Goal: Book appointment/travel/reservation

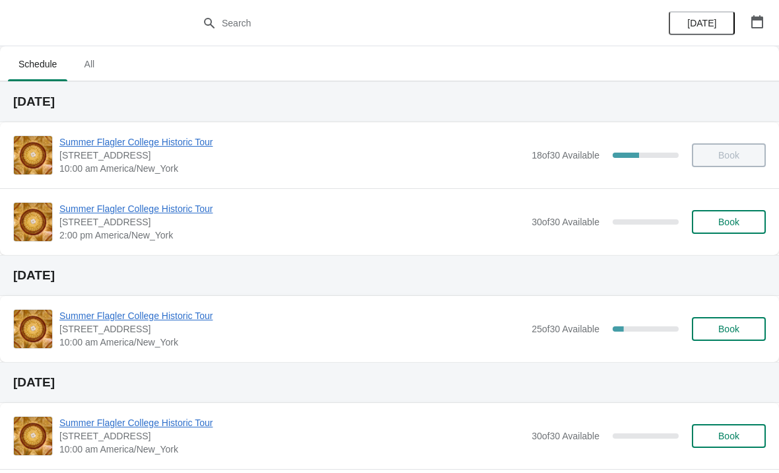
click at [753, 15] on icon "button" at bounding box center [757, 21] width 13 height 13
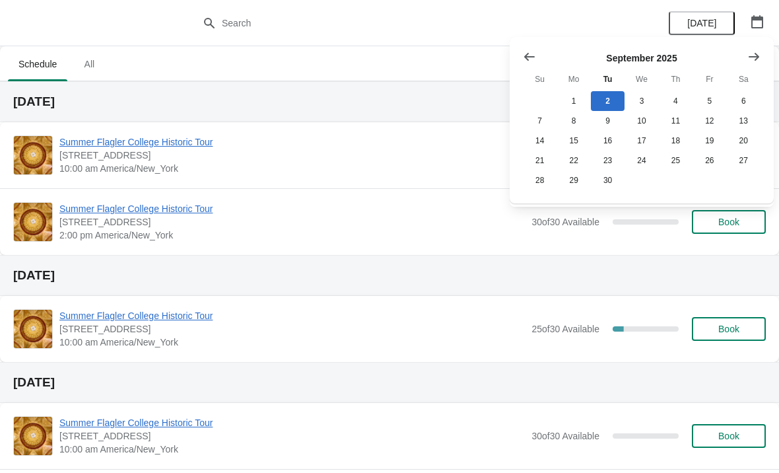
click at [752, 60] on icon "Show next month, October 2025" at bounding box center [753, 56] width 13 height 13
click at [745, 57] on button "Show next month, November 2025" at bounding box center [754, 57] width 24 height 24
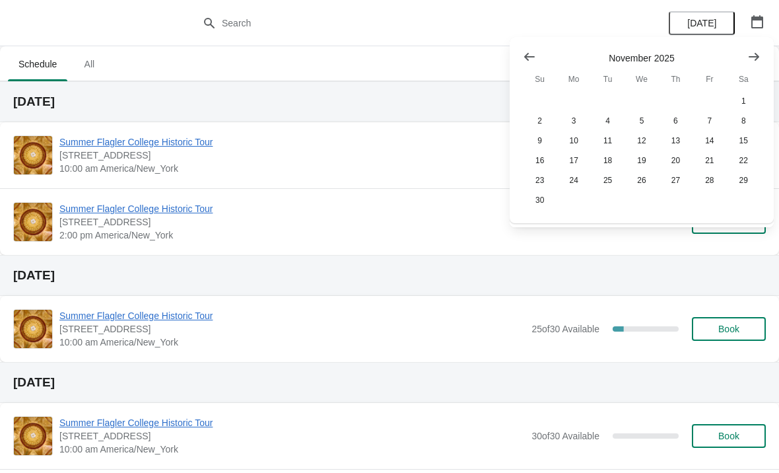
click at [745, 58] on button "Show next month, December 2025" at bounding box center [754, 57] width 24 height 24
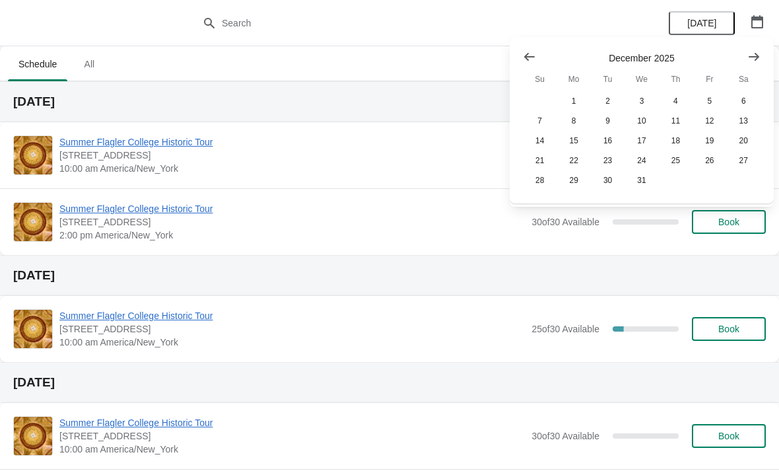
click at [743, 61] on button "Show next month, January 2026" at bounding box center [754, 57] width 24 height 24
click at [743, 66] on button "Show next month, February 2026" at bounding box center [754, 57] width 24 height 24
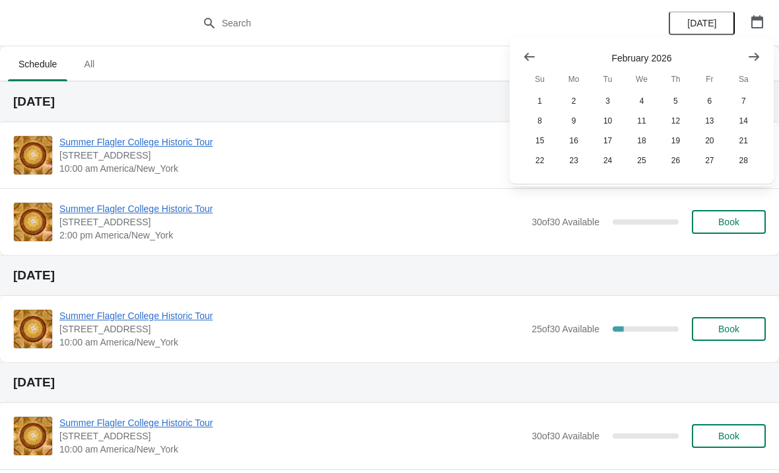
click at [739, 61] on div at bounding box center [642, 56] width 238 height 13
click at [743, 61] on button "Show next month, March 2026" at bounding box center [754, 57] width 24 height 24
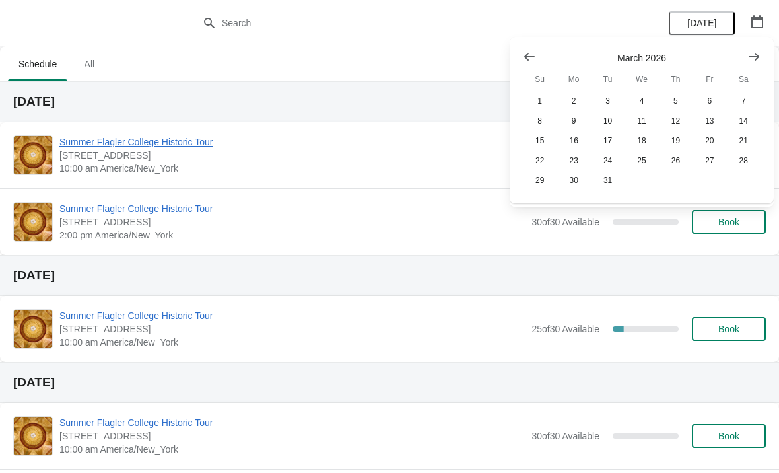
click at [743, 59] on button "Show next month, April 2026" at bounding box center [754, 57] width 24 height 24
click at [666, 156] on button "23" at bounding box center [676, 161] width 34 height 20
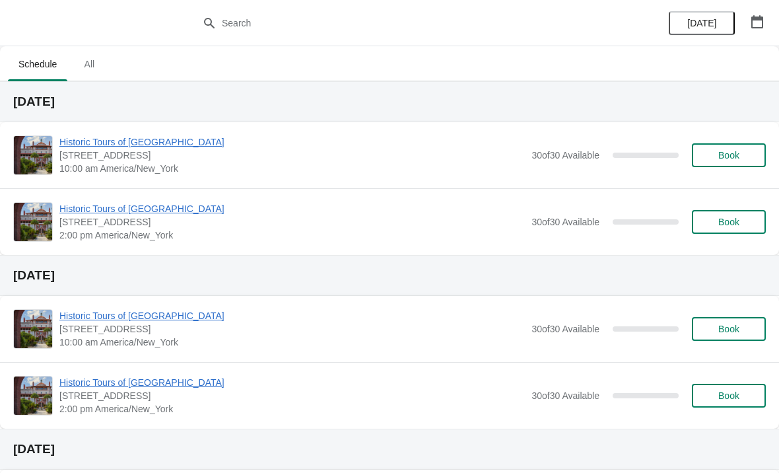
click at [729, 219] on span "Book" at bounding box center [728, 222] width 21 height 11
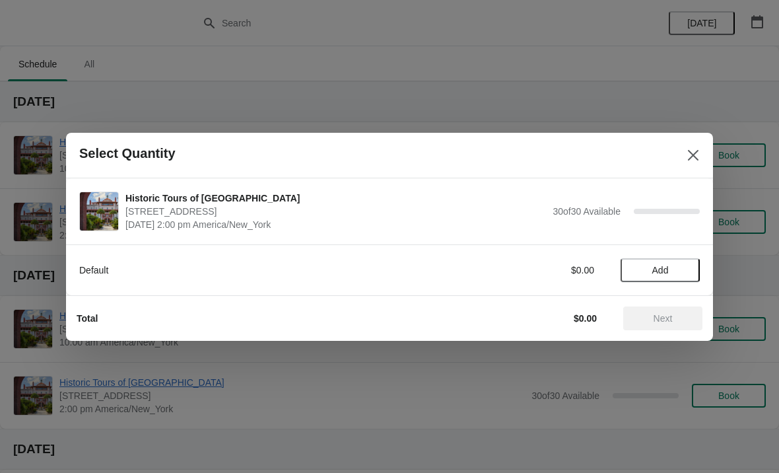
click at [654, 270] on span "Add" at bounding box center [660, 270] width 17 height 11
click at [682, 267] on icon at bounding box center [683, 270] width 14 height 14
click at [684, 269] on icon at bounding box center [683, 269] width 5 height 5
click at [686, 269] on icon at bounding box center [683, 270] width 14 height 14
click at [682, 267] on icon at bounding box center [683, 270] width 14 height 14
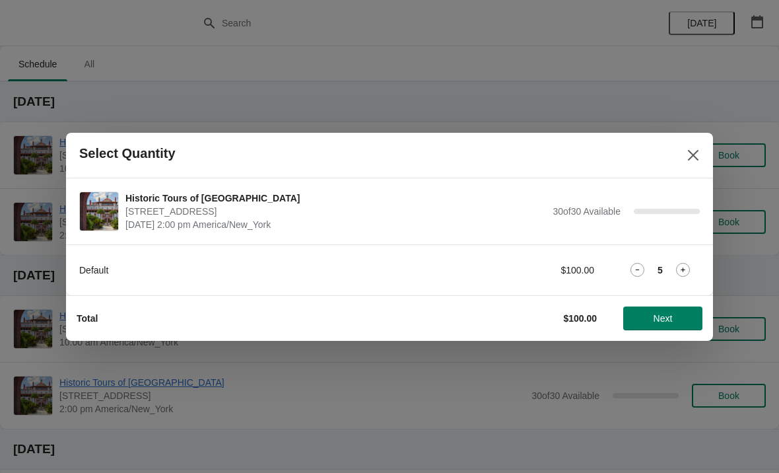
click at [683, 269] on icon at bounding box center [683, 269] width 5 height 5
click at [683, 270] on icon at bounding box center [683, 269] width 5 height 5
click at [681, 273] on icon at bounding box center [683, 270] width 14 height 14
click at [680, 271] on icon at bounding box center [683, 270] width 14 height 14
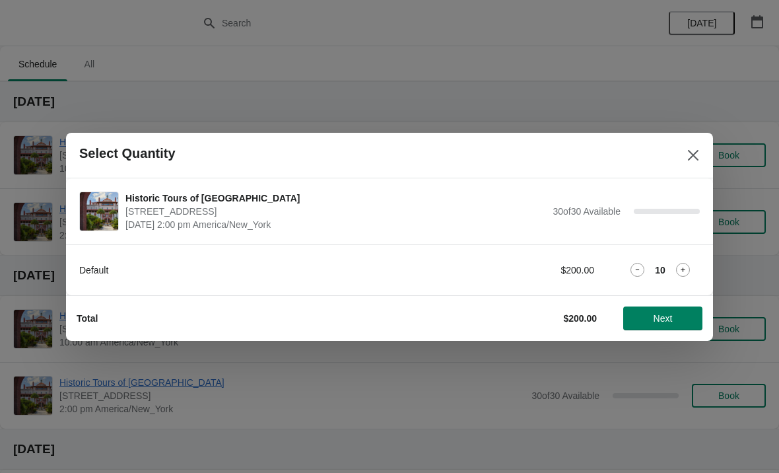
click at [682, 272] on icon at bounding box center [683, 270] width 14 height 14
click at [682, 271] on icon at bounding box center [683, 270] width 14 height 14
click at [680, 271] on icon at bounding box center [683, 270] width 14 height 14
click at [683, 268] on icon at bounding box center [683, 269] width 5 height 5
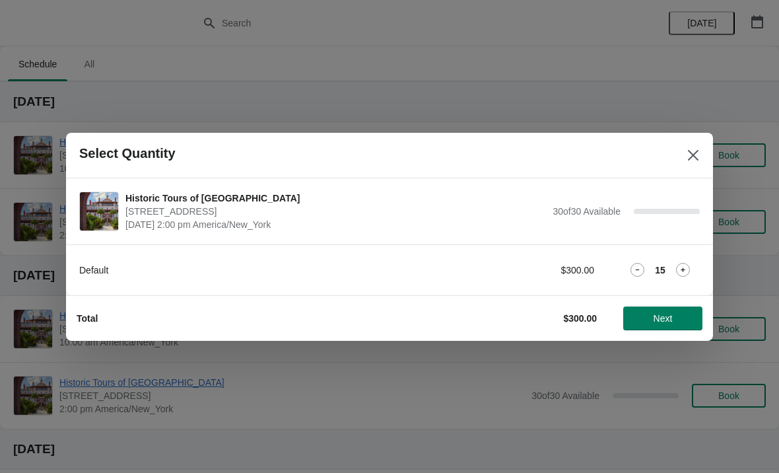
click at [683, 268] on icon at bounding box center [683, 269] width 5 height 5
click at [685, 269] on icon at bounding box center [683, 270] width 14 height 14
click at [682, 267] on icon at bounding box center [683, 270] width 14 height 14
click at [684, 266] on icon at bounding box center [683, 270] width 14 height 14
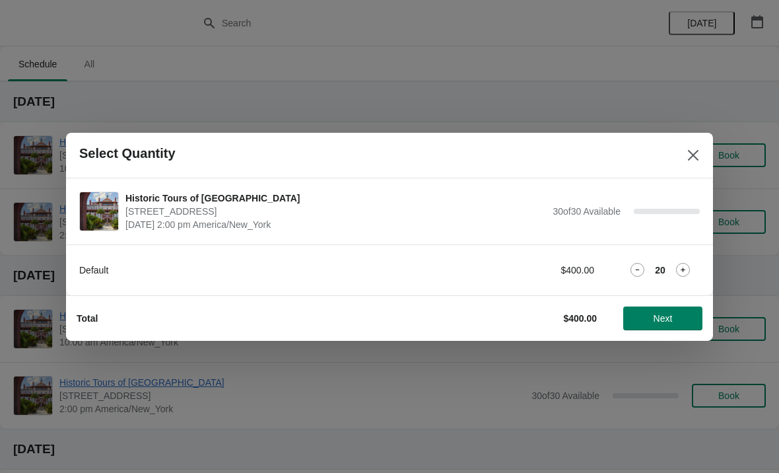
click at [682, 268] on icon at bounding box center [683, 270] width 14 height 14
click at [682, 267] on icon at bounding box center [683, 270] width 14 height 14
click at [683, 265] on icon at bounding box center [683, 270] width 14 height 14
click at [681, 266] on icon at bounding box center [683, 270] width 14 height 14
click at [681, 269] on icon at bounding box center [683, 270] width 14 height 14
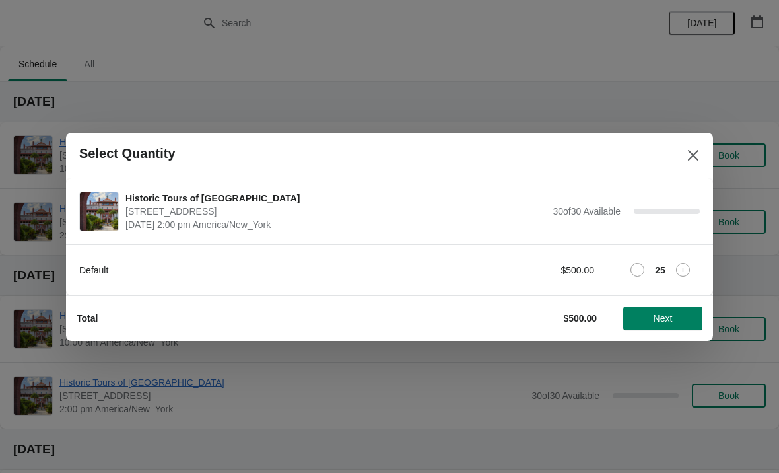
click at [681, 267] on icon at bounding box center [683, 270] width 14 height 14
click at [682, 268] on icon at bounding box center [683, 270] width 14 height 14
click at [684, 268] on icon at bounding box center [683, 270] width 14 height 14
click at [685, 268] on icon at bounding box center [683, 270] width 14 height 14
click at [681, 269] on icon at bounding box center [683, 269] width 5 height 5
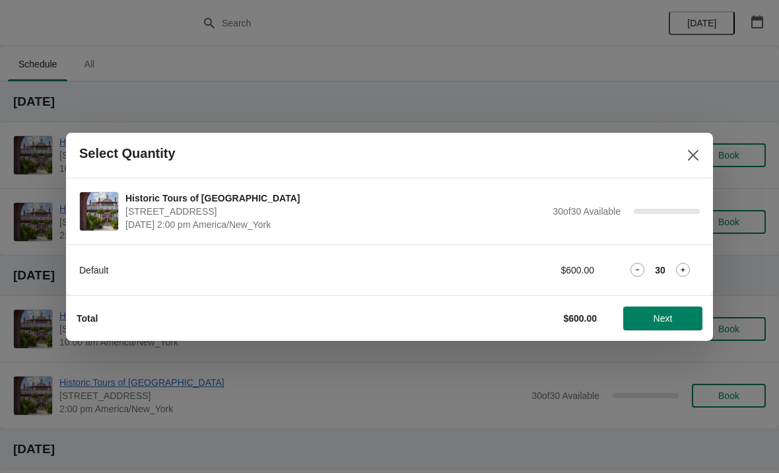
click at [674, 313] on span "Next" at bounding box center [663, 318] width 58 height 11
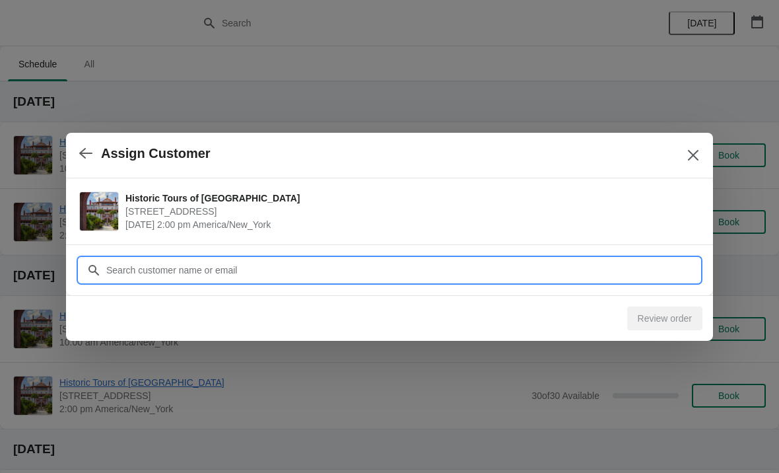
click at [639, 275] on input "Customer" at bounding box center [403, 270] width 594 height 24
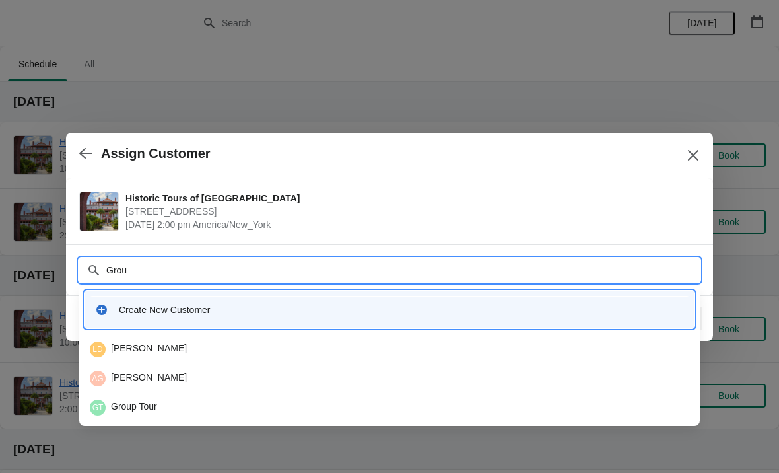
type input "Group"
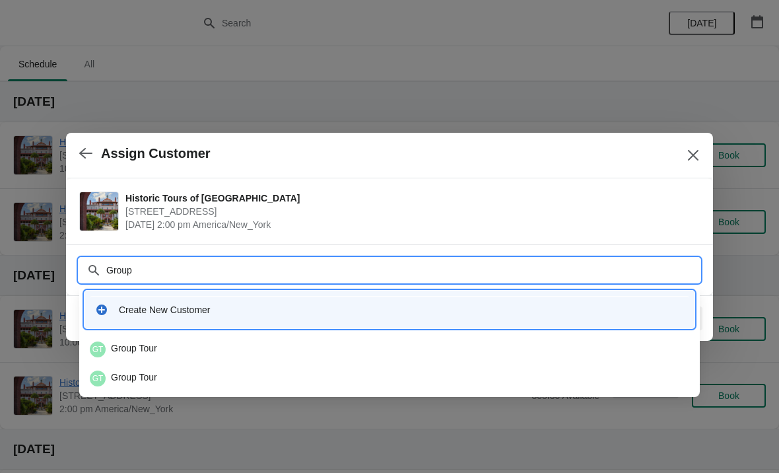
click at [296, 349] on div "GT Group Tour" at bounding box center [389, 349] width 599 height 16
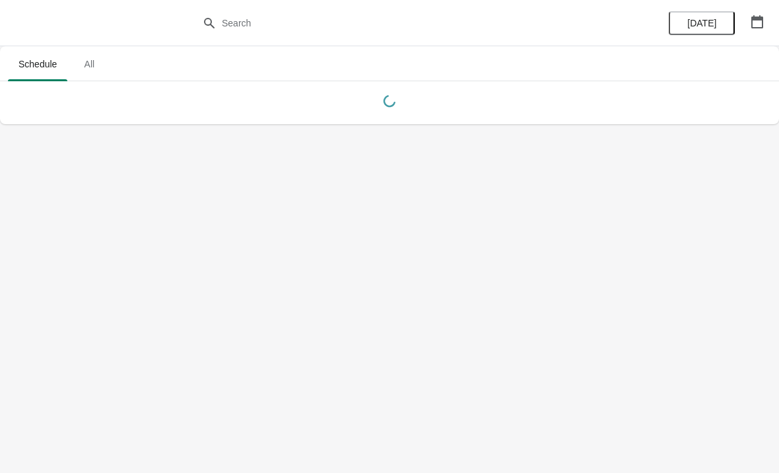
click at [750, 30] on button "button" at bounding box center [757, 22] width 24 height 24
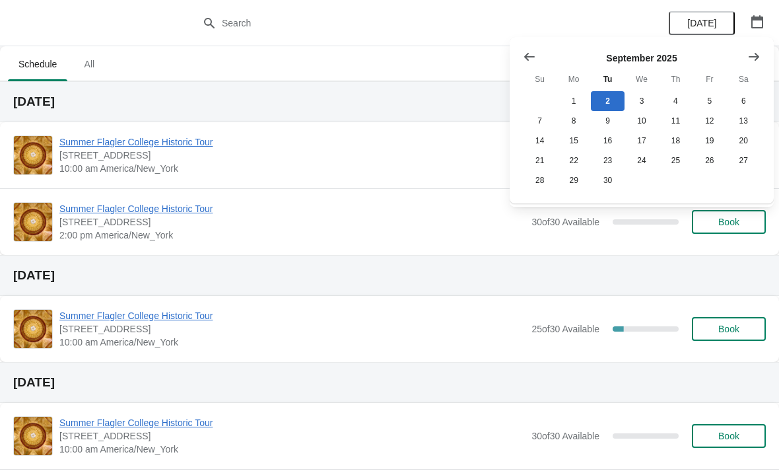
click at [757, 54] on icon "Show next month, October 2025" at bounding box center [754, 56] width 11 height 8
click at [753, 55] on icon "Show next month, November 2025" at bounding box center [753, 56] width 13 height 13
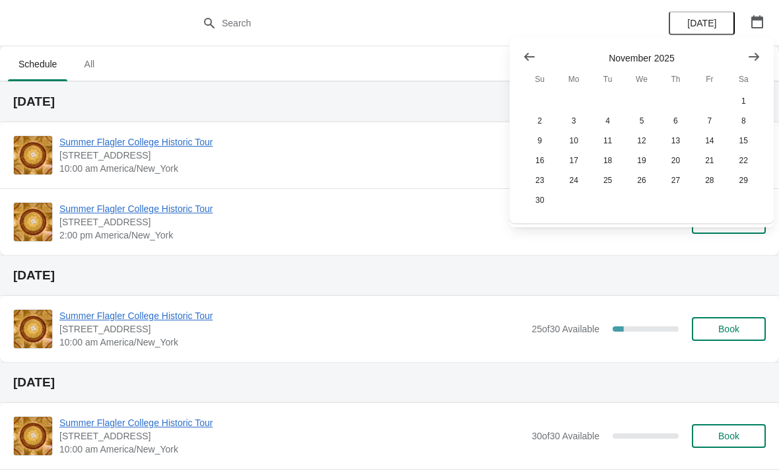
click at [756, 57] on icon "Show next month, December 2025" at bounding box center [753, 56] width 13 height 13
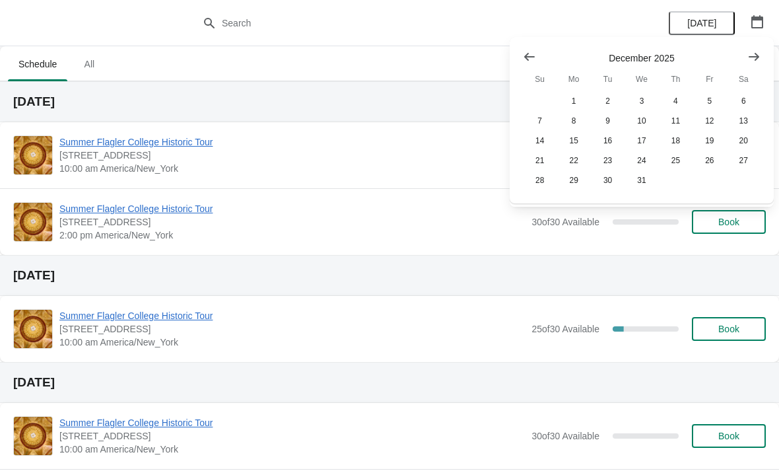
click at [756, 61] on icon "Show next month, January 2026" at bounding box center [753, 56] width 13 height 13
click at [759, 56] on icon "Show next month, February 2026" at bounding box center [754, 56] width 11 height 8
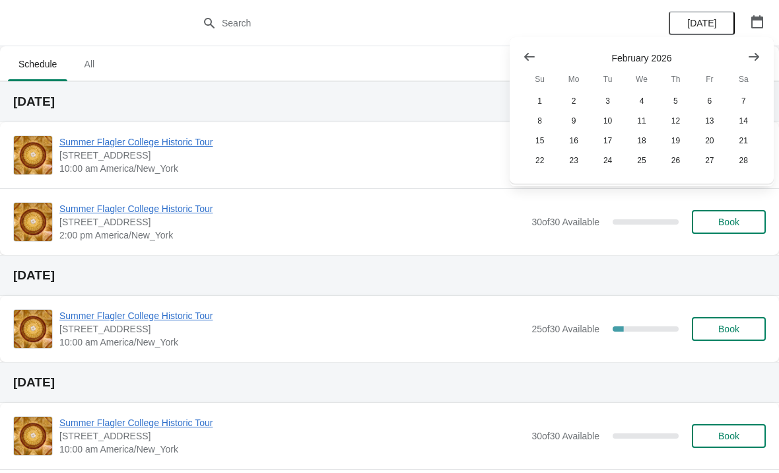
click at [754, 59] on icon "Show next month, March 2026" at bounding box center [753, 56] width 13 height 13
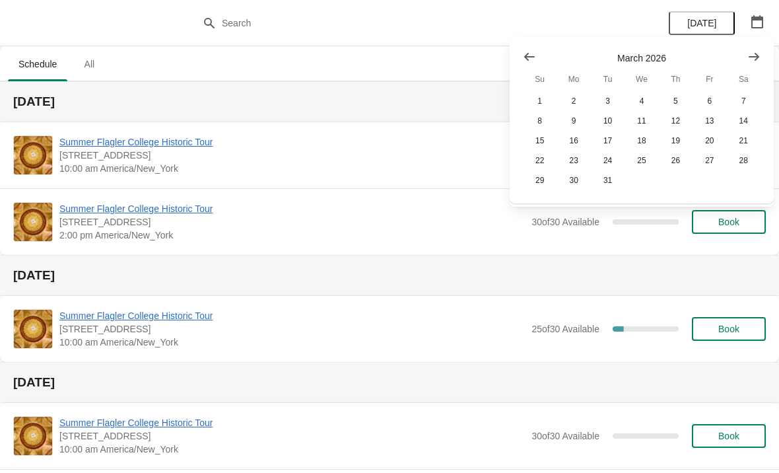
click at [760, 59] on icon "Show next month, April 2026" at bounding box center [753, 56] width 13 height 13
click at [676, 161] on button "23" at bounding box center [676, 161] width 34 height 20
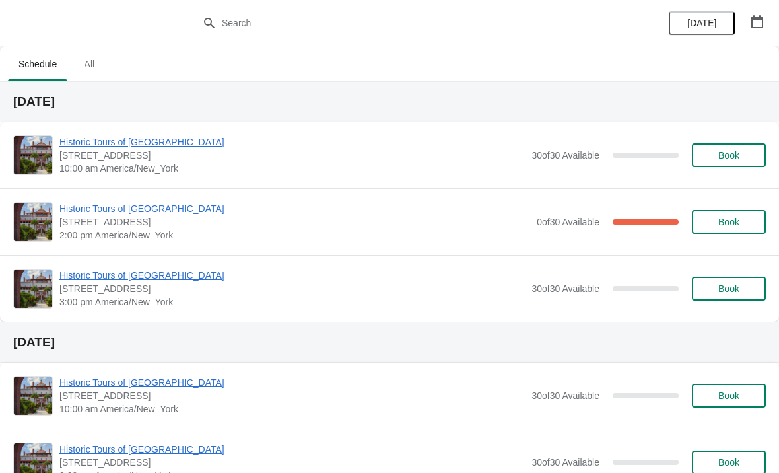
click at [724, 293] on span "Book" at bounding box center [728, 288] width 21 height 11
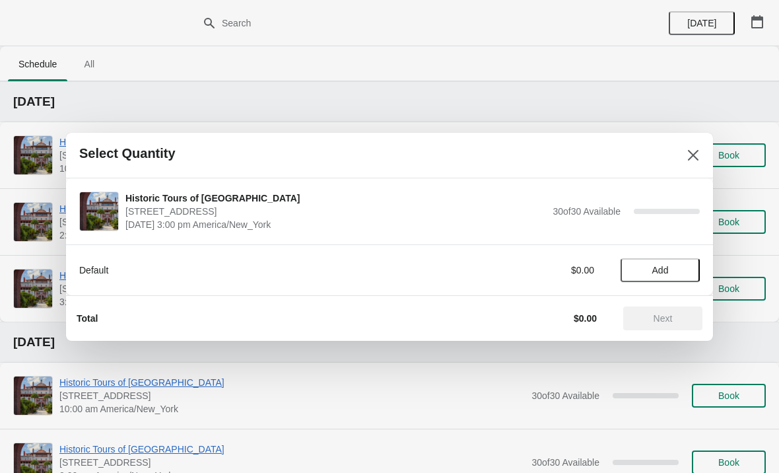
click at [665, 271] on span "Add" at bounding box center [660, 270] width 17 height 11
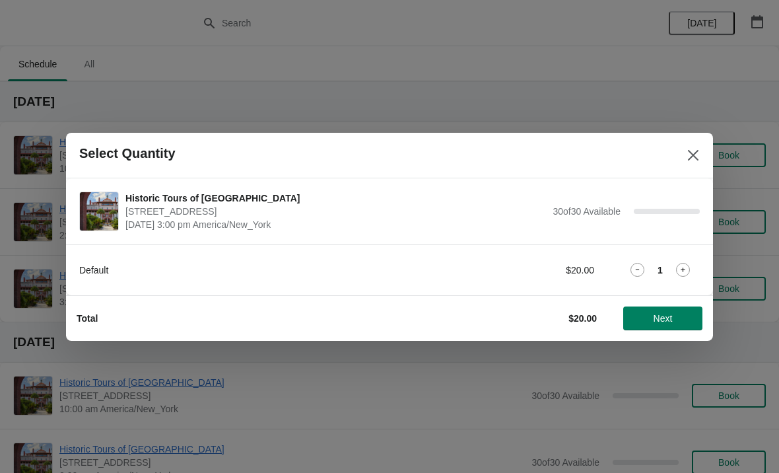
click at [682, 274] on icon at bounding box center [683, 270] width 14 height 14
click at [681, 269] on icon at bounding box center [683, 269] width 5 height 5
click at [681, 271] on icon at bounding box center [683, 270] width 14 height 14
click at [677, 273] on icon at bounding box center [683, 270] width 14 height 14
click at [682, 270] on icon at bounding box center [683, 269] width 5 height 5
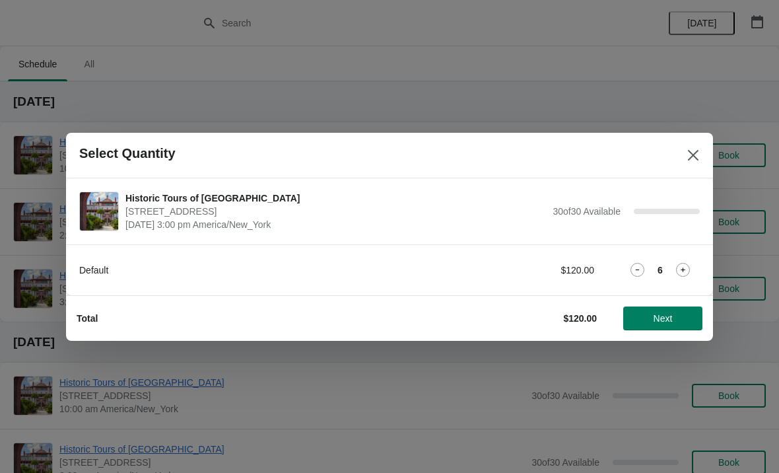
click at [681, 268] on icon at bounding box center [683, 270] width 14 height 14
click at [685, 269] on icon at bounding box center [683, 269] width 5 height 5
click at [679, 271] on icon at bounding box center [683, 270] width 14 height 14
click at [681, 269] on icon at bounding box center [683, 269] width 5 height 5
click at [682, 272] on icon at bounding box center [683, 270] width 14 height 14
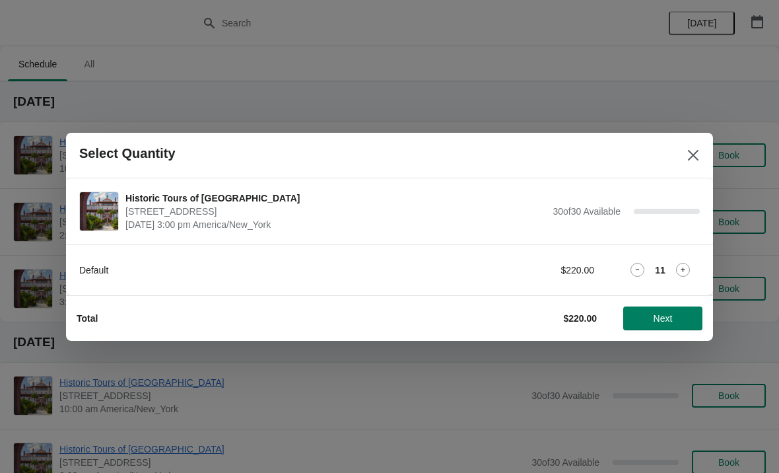
click at [687, 269] on icon at bounding box center [683, 270] width 14 height 14
click at [679, 270] on icon at bounding box center [683, 270] width 14 height 14
click at [685, 270] on icon at bounding box center [683, 270] width 14 height 14
click at [685, 268] on icon at bounding box center [683, 270] width 14 height 14
click at [680, 272] on icon at bounding box center [683, 270] width 14 height 14
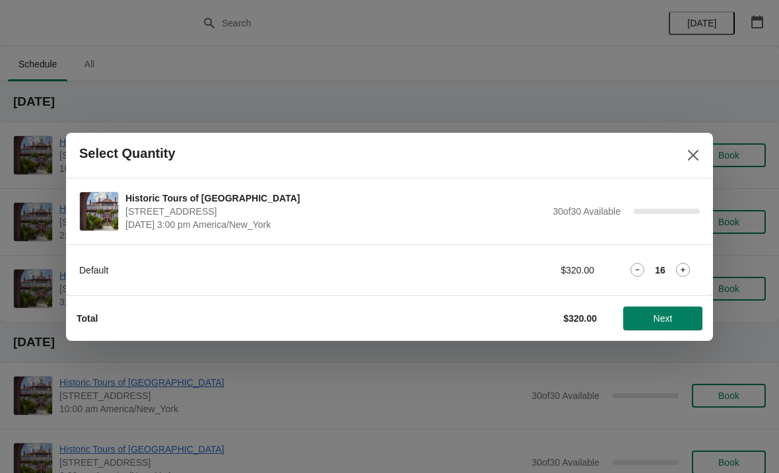
click at [681, 271] on icon at bounding box center [683, 270] width 14 height 14
click at [683, 270] on icon at bounding box center [683, 269] width 5 height 5
click at [682, 271] on icon at bounding box center [683, 270] width 14 height 14
click at [683, 271] on icon at bounding box center [683, 269] width 5 height 5
click at [681, 272] on icon at bounding box center [683, 270] width 14 height 14
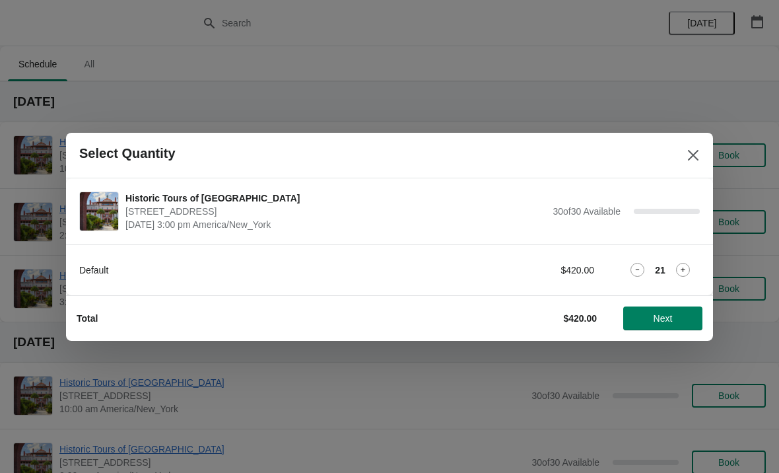
click at [681, 271] on icon at bounding box center [683, 270] width 14 height 14
click at [681, 273] on icon at bounding box center [683, 270] width 14 height 14
click at [682, 272] on icon at bounding box center [683, 270] width 14 height 14
click at [683, 269] on icon at bounding box center [683, 269] width 5 height 5
click at [679, 269] on icon at bounding box center [683, 270] width 14 height 14
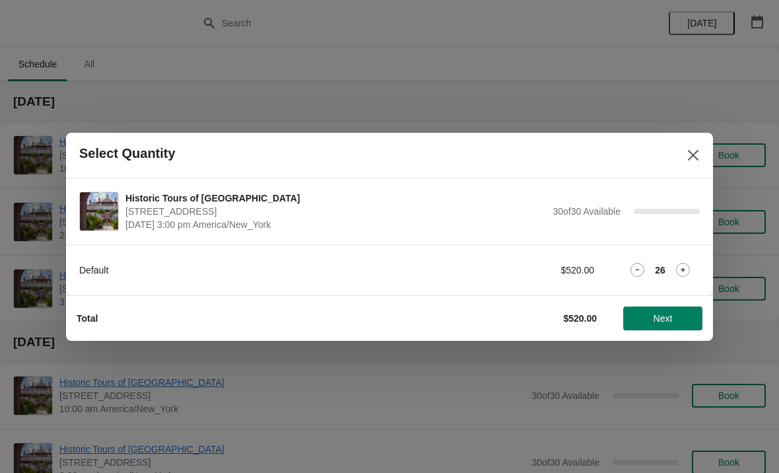
click at [681, 269] on icon at bounding box center [683, 269] width 5 height 5
click at [683, 269] on icon at bounding box center [683, 269] width 5 height 5
click at [681, 269] on icon at bounding box center [683, 269] width 5 height 5
click at [683, 271] on icon at bounding box center [683, 269] width 5 height 5
click at [666, 313] on span "Next" at bounding box center [663, 318] width 19 height 11
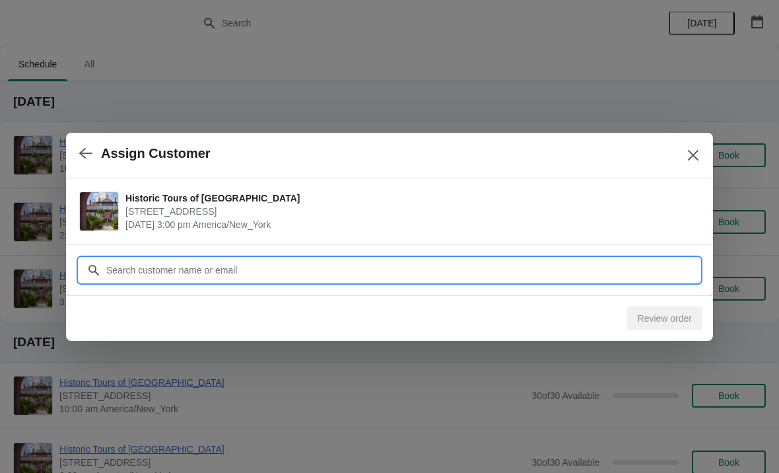
click at [656, 271] on input "Customer" at bounding box center [403, 270] width 594 height 24
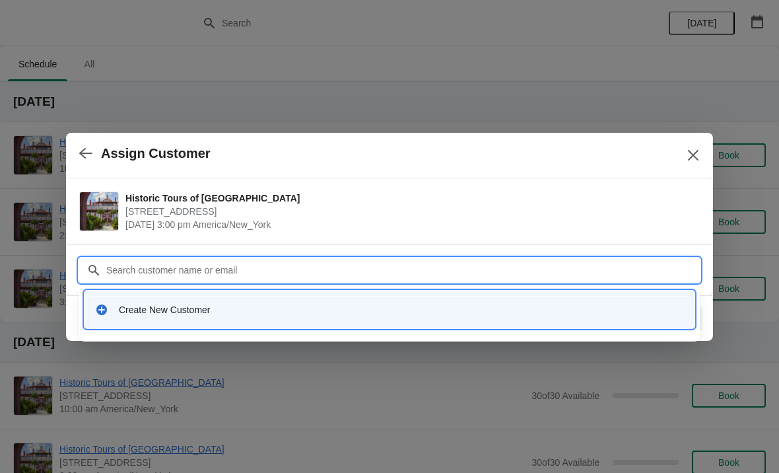
click at [597, 313] on div "Create New Customer" at bounding box center [401, 309] width 565 height 13
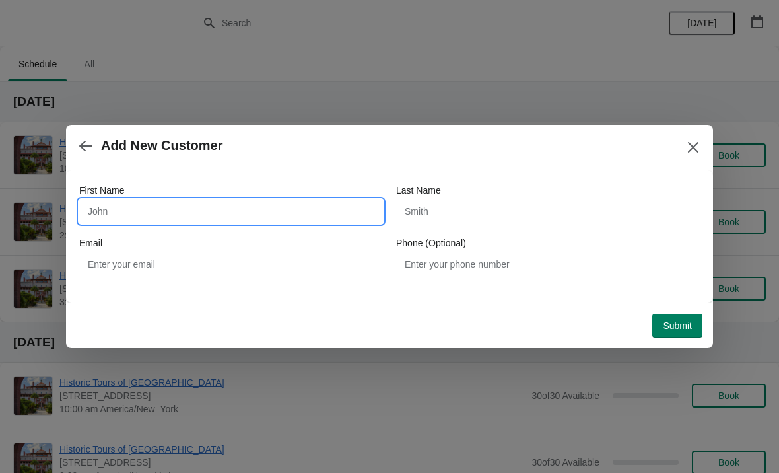
click at [309, 214] on input "First Name" at bounding box center [231, 211] width 304 height 24
click at [88, 156] on button "button" at bounding box center [86, 146] width 24 height 26
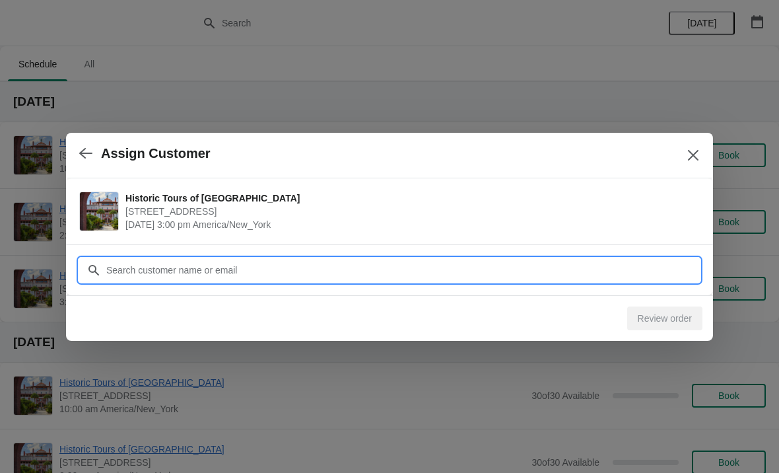
click at [176, 273] on input "Customer" at bounding box center [403, 270] width 594 height 24
